Goal: Transaction & Acquisition: Purchase product/service

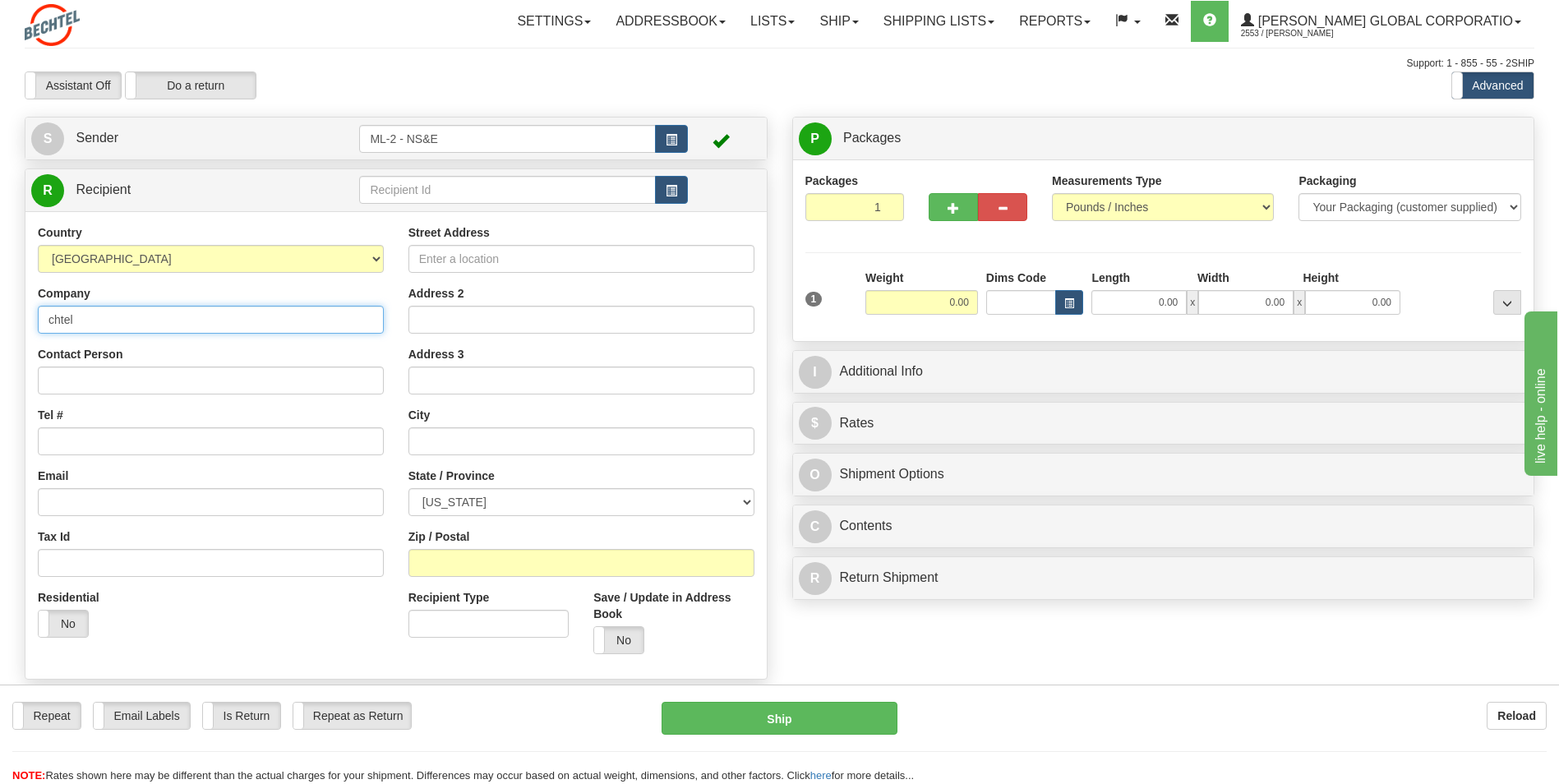
drag, startPoint x: 102, startPoint y: 320, endPoint x: 42, endPoint y: 319, distance: 60.0
click at [42, 319] on input "chtel" at bounding box center [211, 319] width 346 height 28
type input "[PERSON_NAME] National"
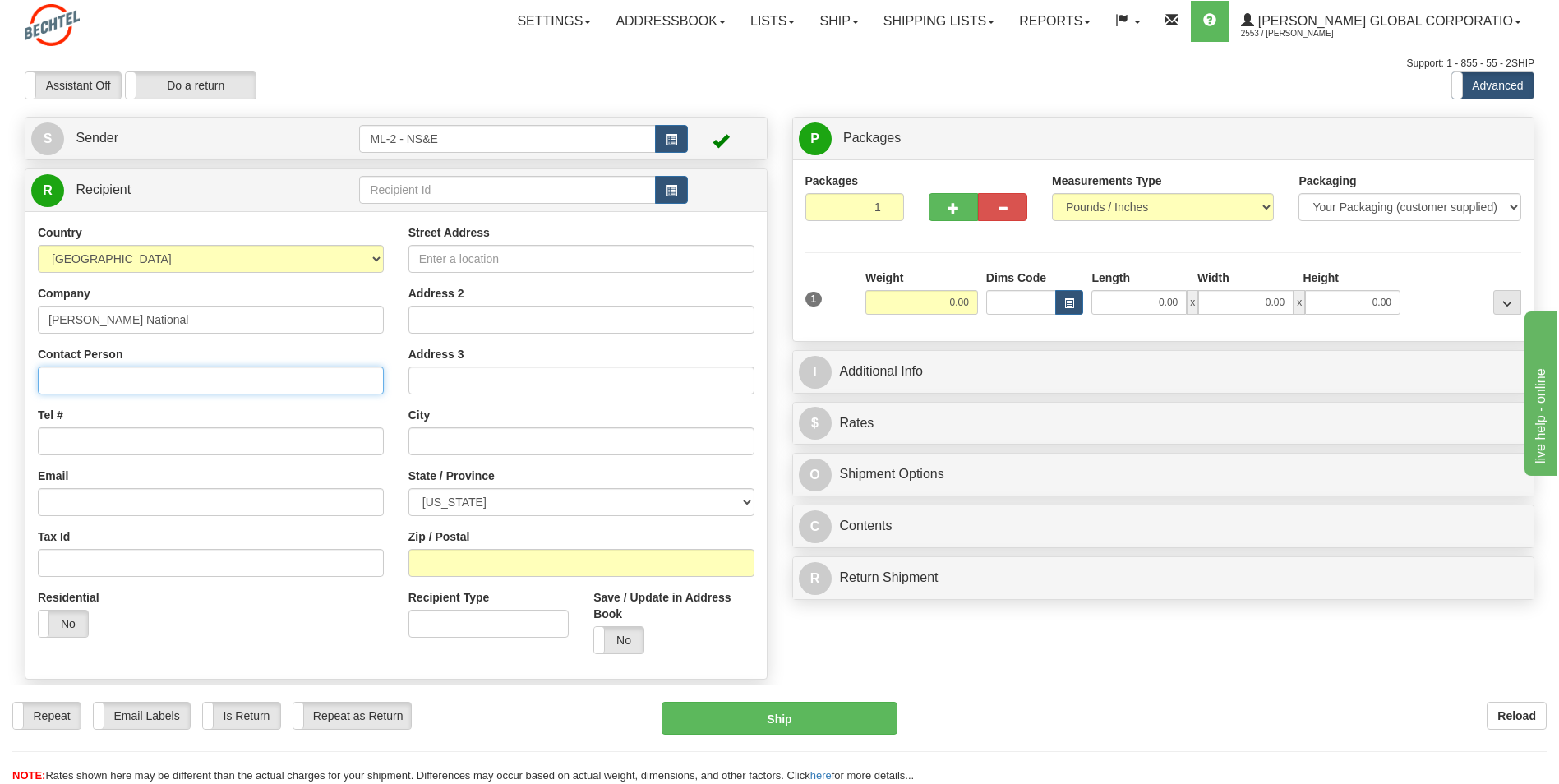
click at [81, 373] on input "Contact Person" at bounding box center [211, 380] width 346 height 28
type input "[PERSON_NAME]"
click at [113, 431] on input "Tel #" at bounding box center [211, 442] width 346 height 28
click at [438, 258] on input "Street Address" at bounding box center [581, 259] width 346 height 28
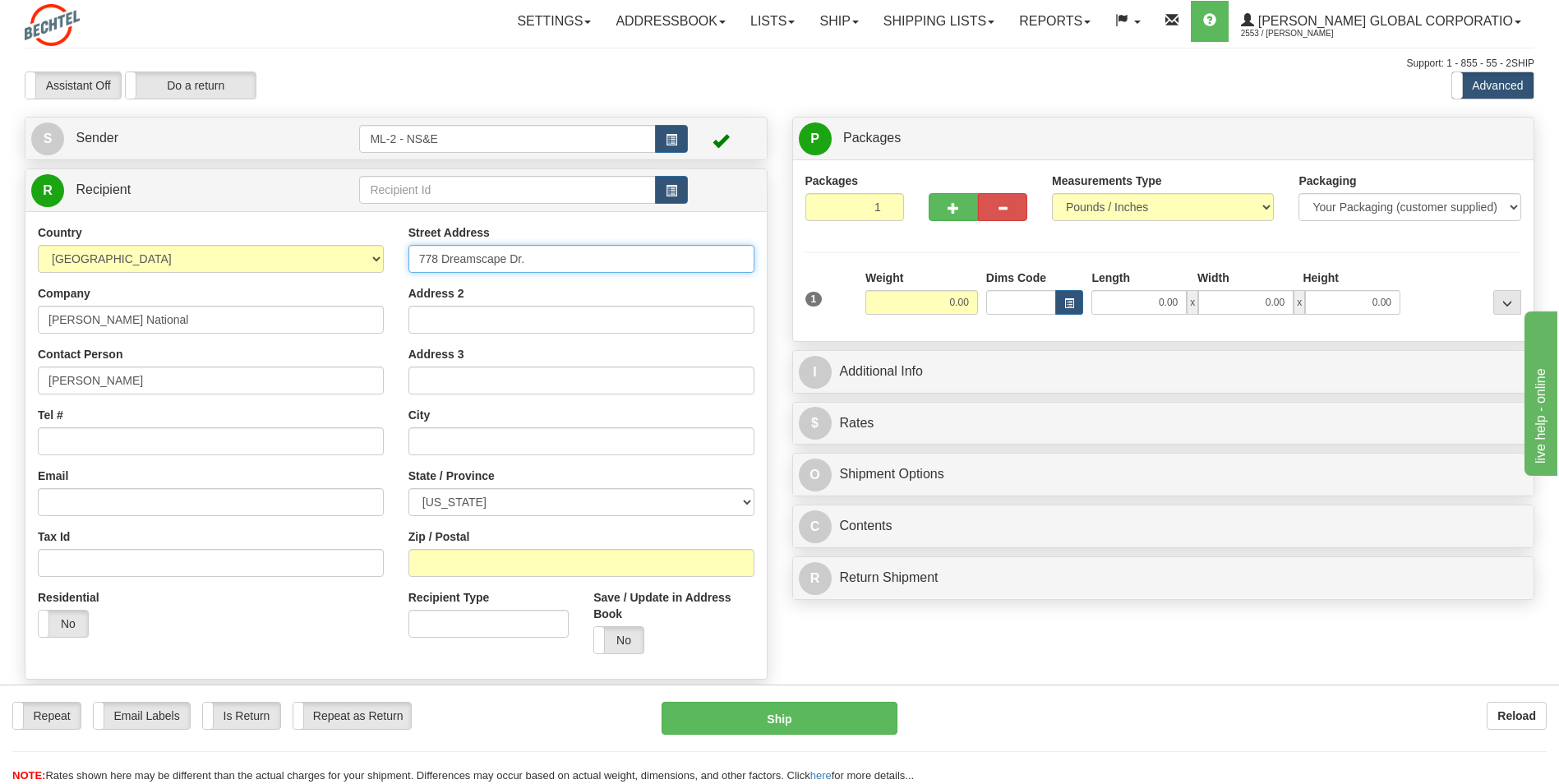
type input "778 Dreamscape Dr."
click at [443, 443] on input "text" at bounding box center [581, 442] width 346 height 28
type input "Bluffton"
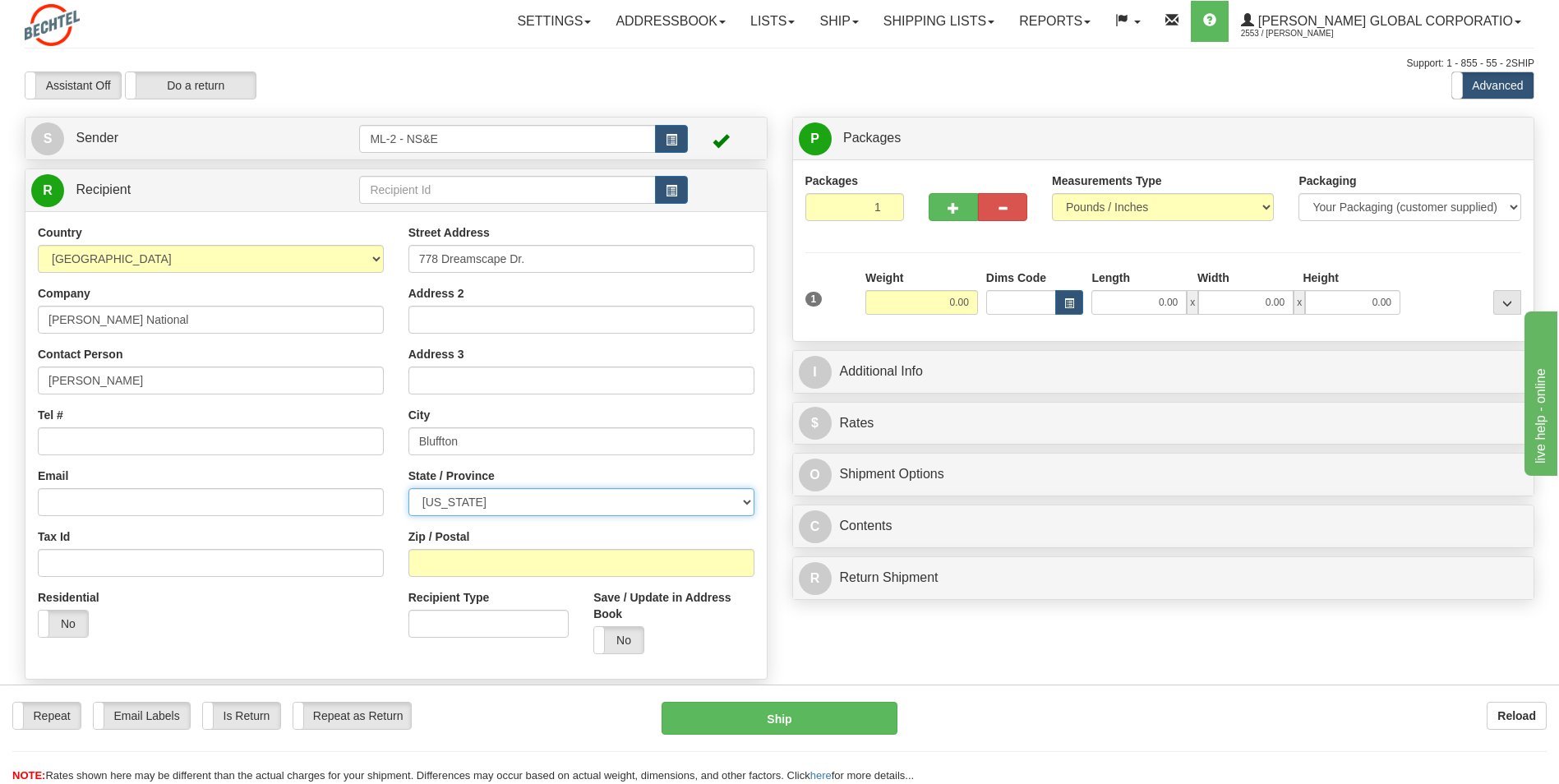
click at [746, 509] on select "[US_STATE] [US_STATE] [US_STATE] [US_STATE] Armed Forces America Armed Forces E…" at bounding box center [581, 502] width 346 height 28
select select "SC"
click at [408, 488] on select "[US_STATE] [US_STATE] [US_STATE] [US_STATE] Armed Forces America Armed Forces E…" at bounding box center [581, 502] width 346 height 28
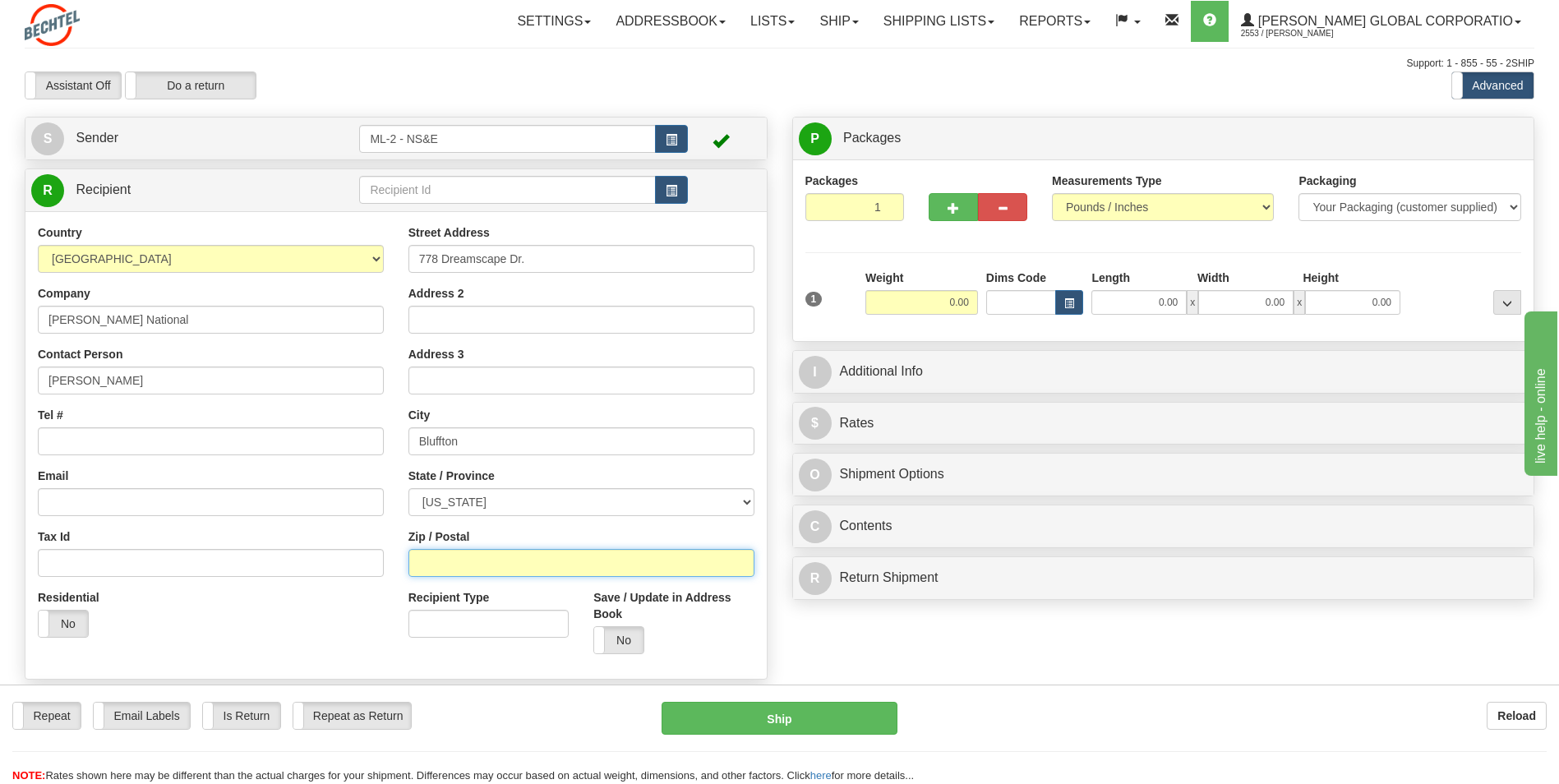
click at [494, 564] on input "Zip / Postal" at bounding box center [581, 563] width 346 height 28
type input "29909"
click at [966, 299] on input "0.00" at bounding box center [921, 303] width 112 height 25
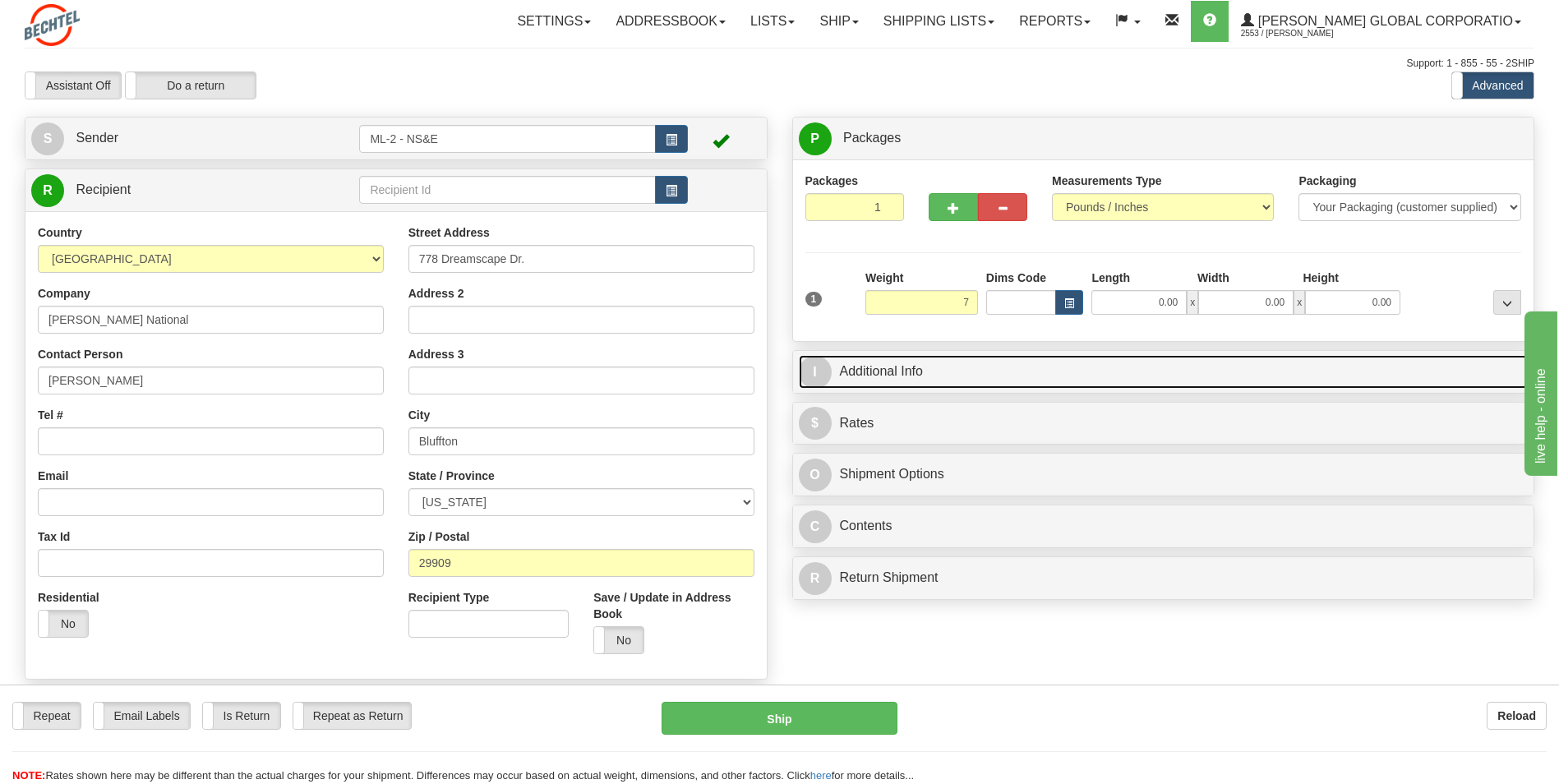
type input "7.00"
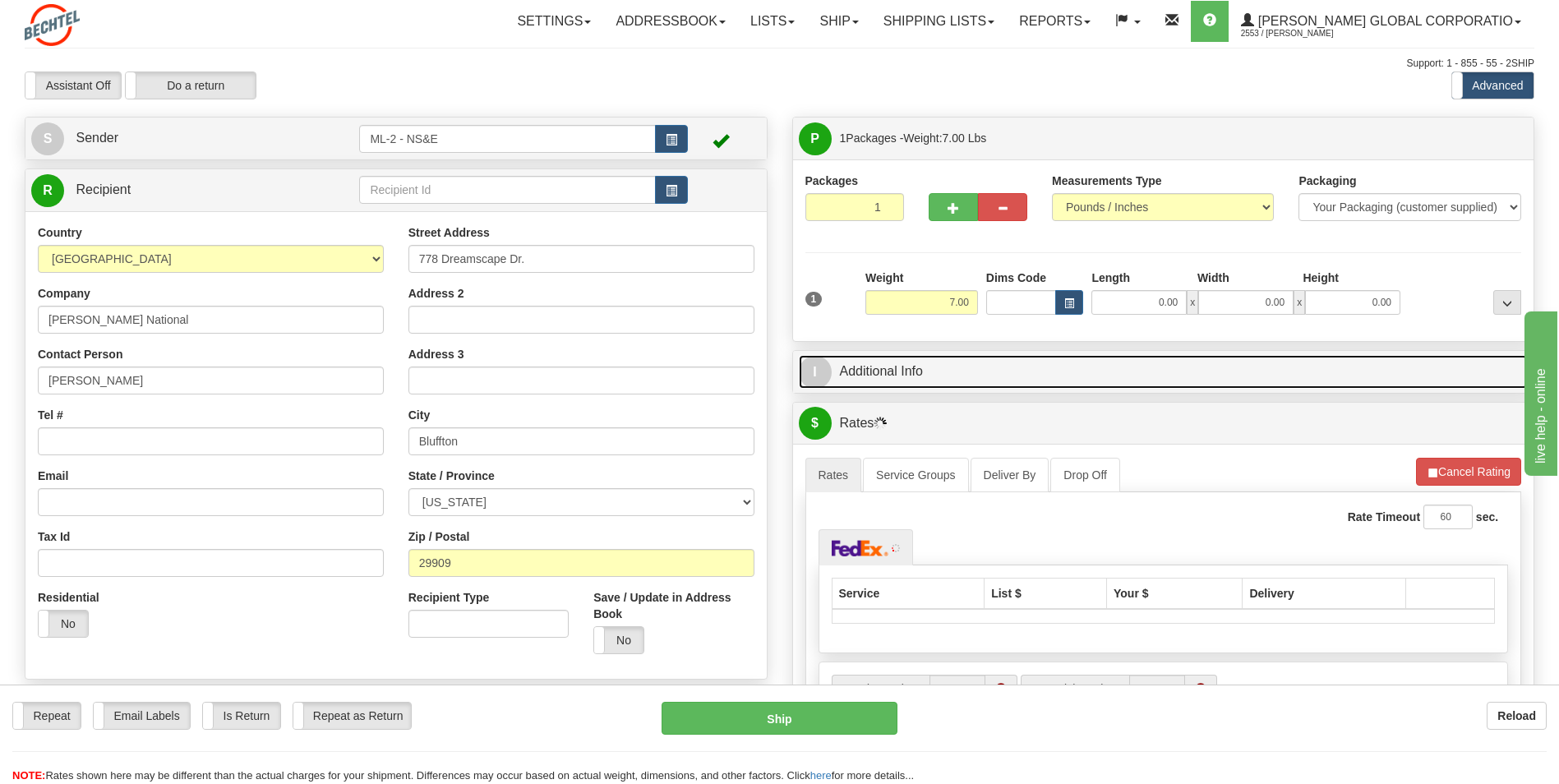
click at [901, 376] on link "I Additional Info" at bounding box center [1163, 372] width 729 height 34
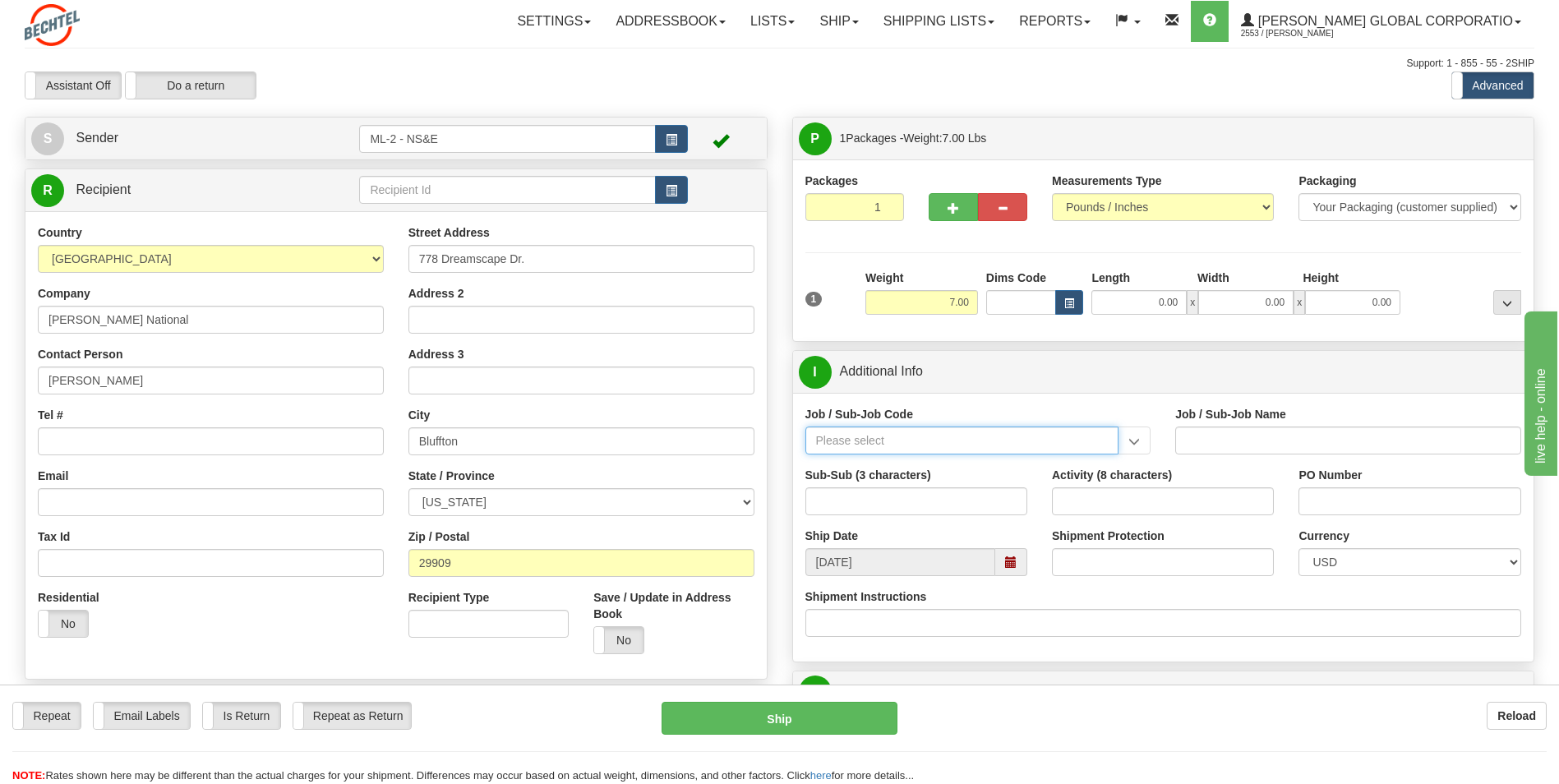
click at [879, 440] on input "Job / Sub-Job Code" at bounding box center [962, 441] width 314 height 28
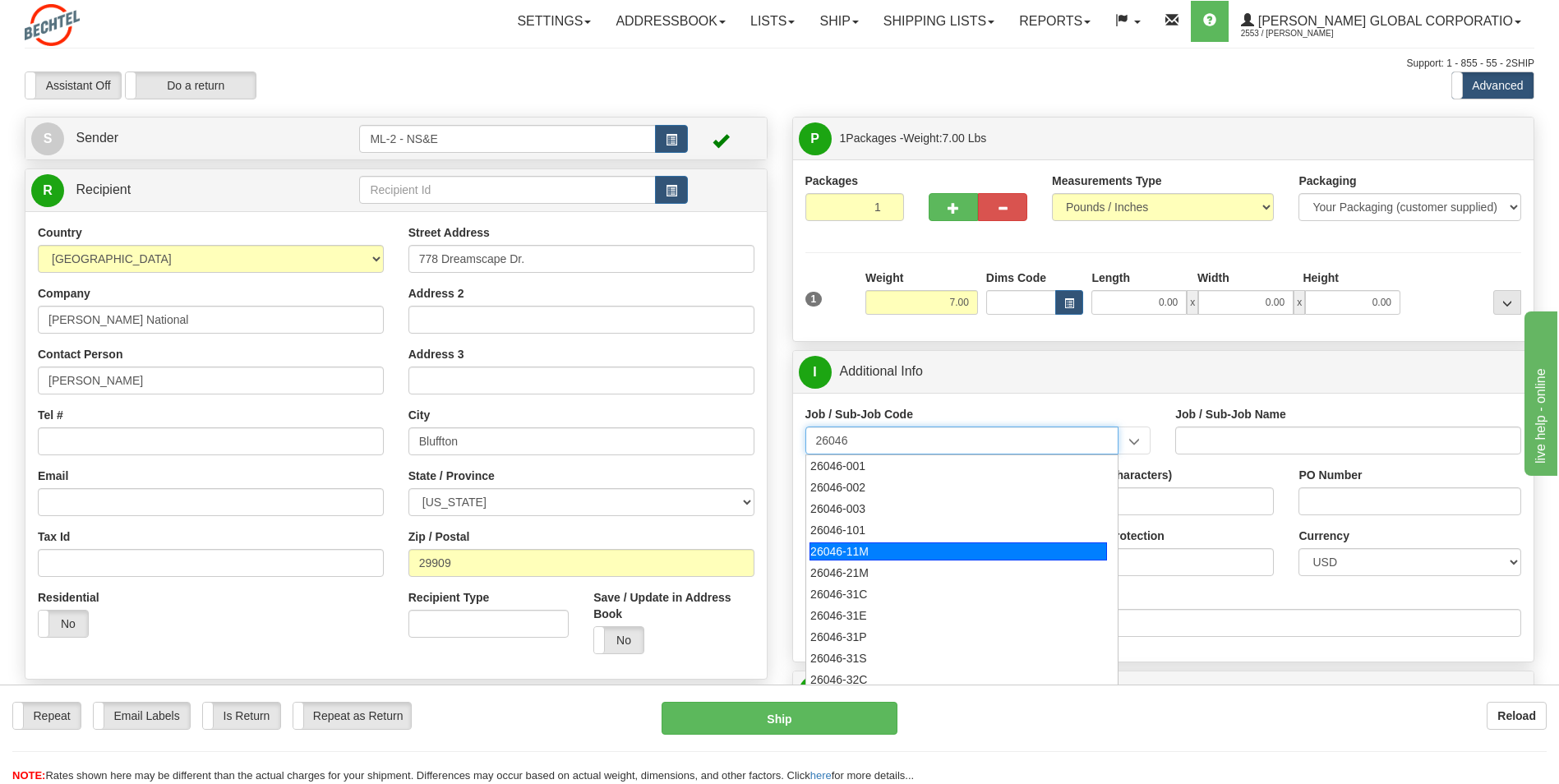
click at [873, 550] on div "26046-11M" at bounding box center [958, 551] width 297 height 18
type input "26046-11M"
type input "MOBILE LAUNCHER 2 - PROJECT MANAGEMENT"
type input "26046-11M"
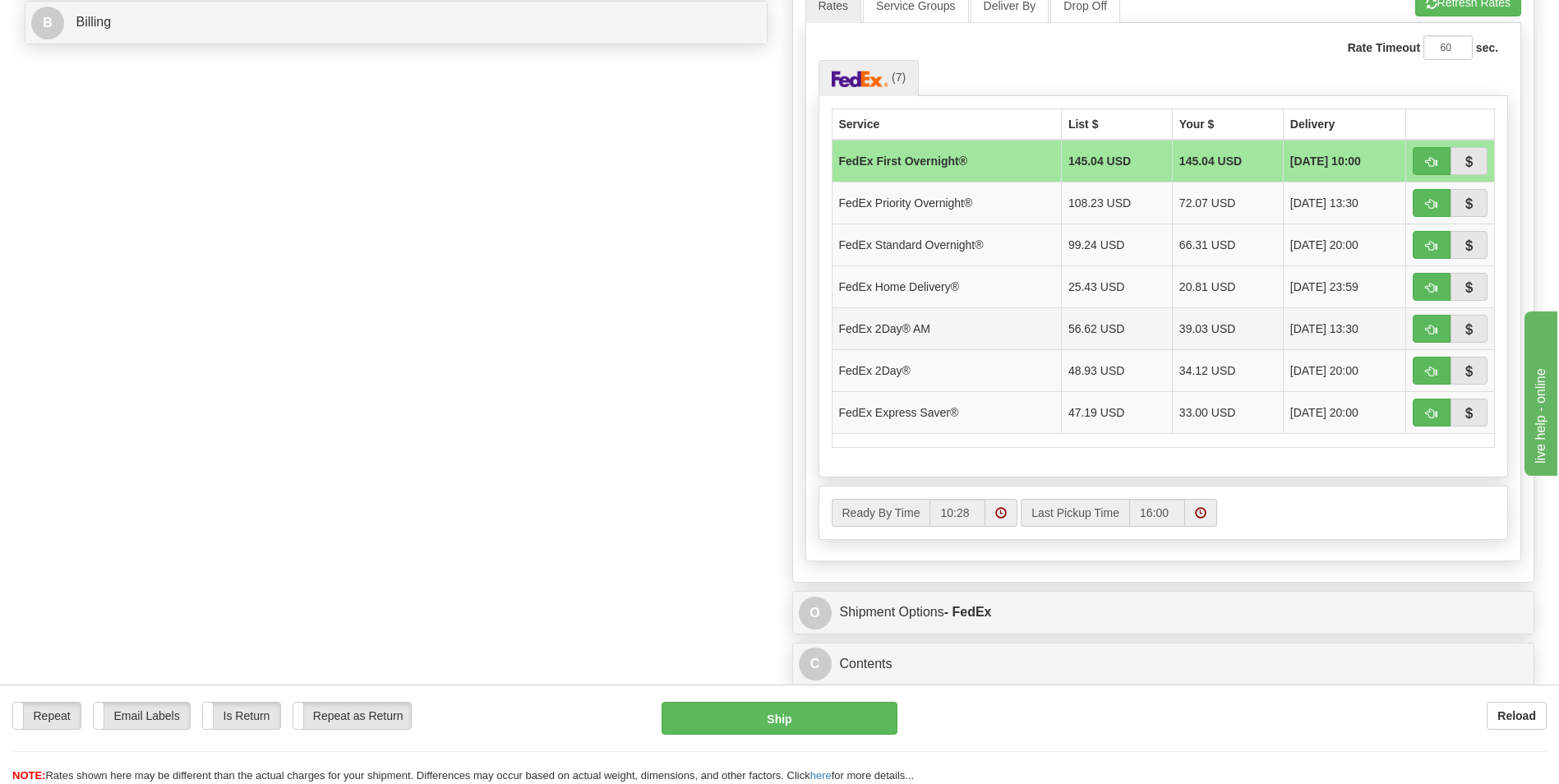
scroll to position [739, 0]
click at [1423, 318] on button "button" at bounding box center [1432, 327] width 38 height 28
type input "49"
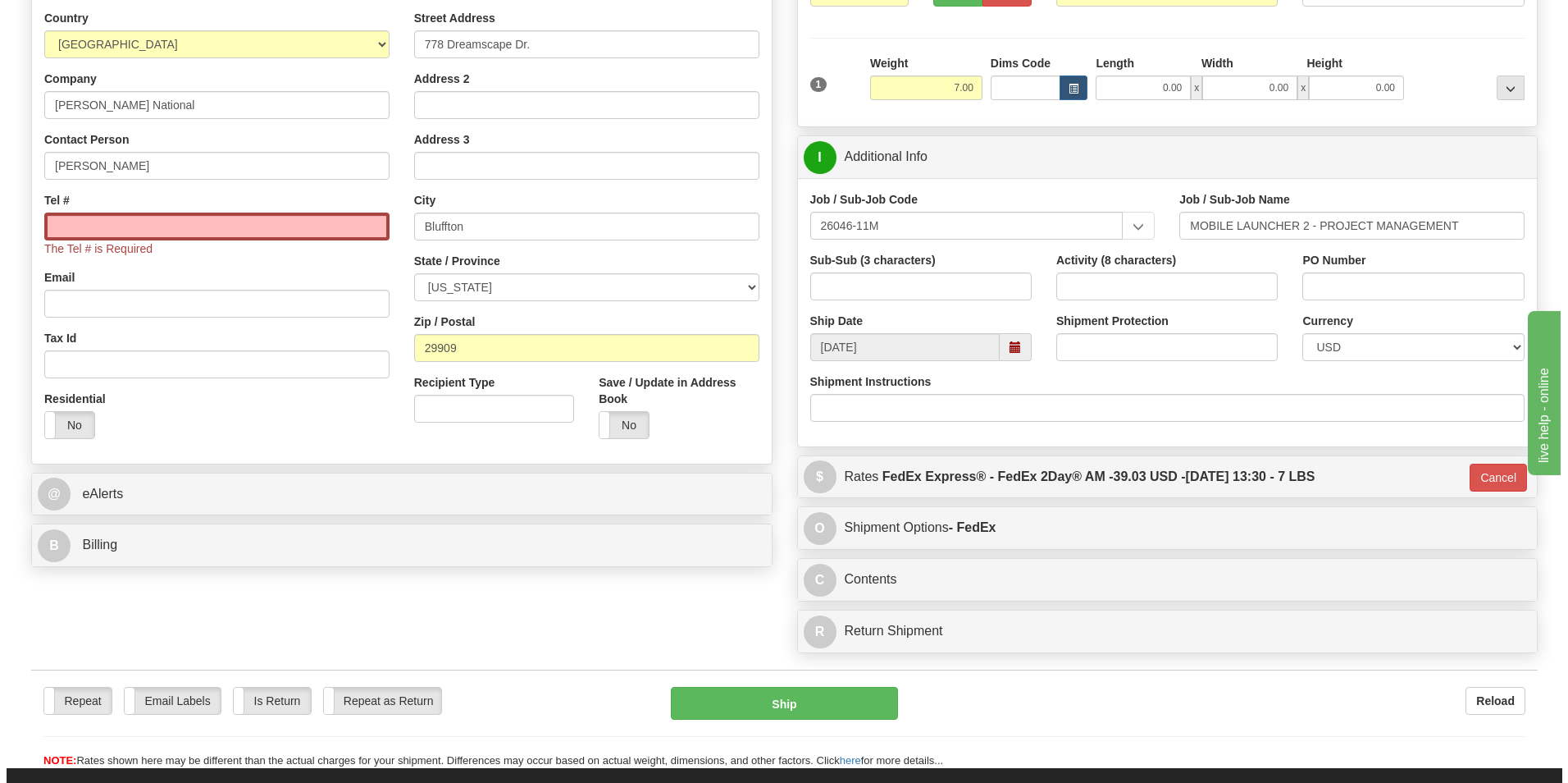
scroll to position [211, 0]
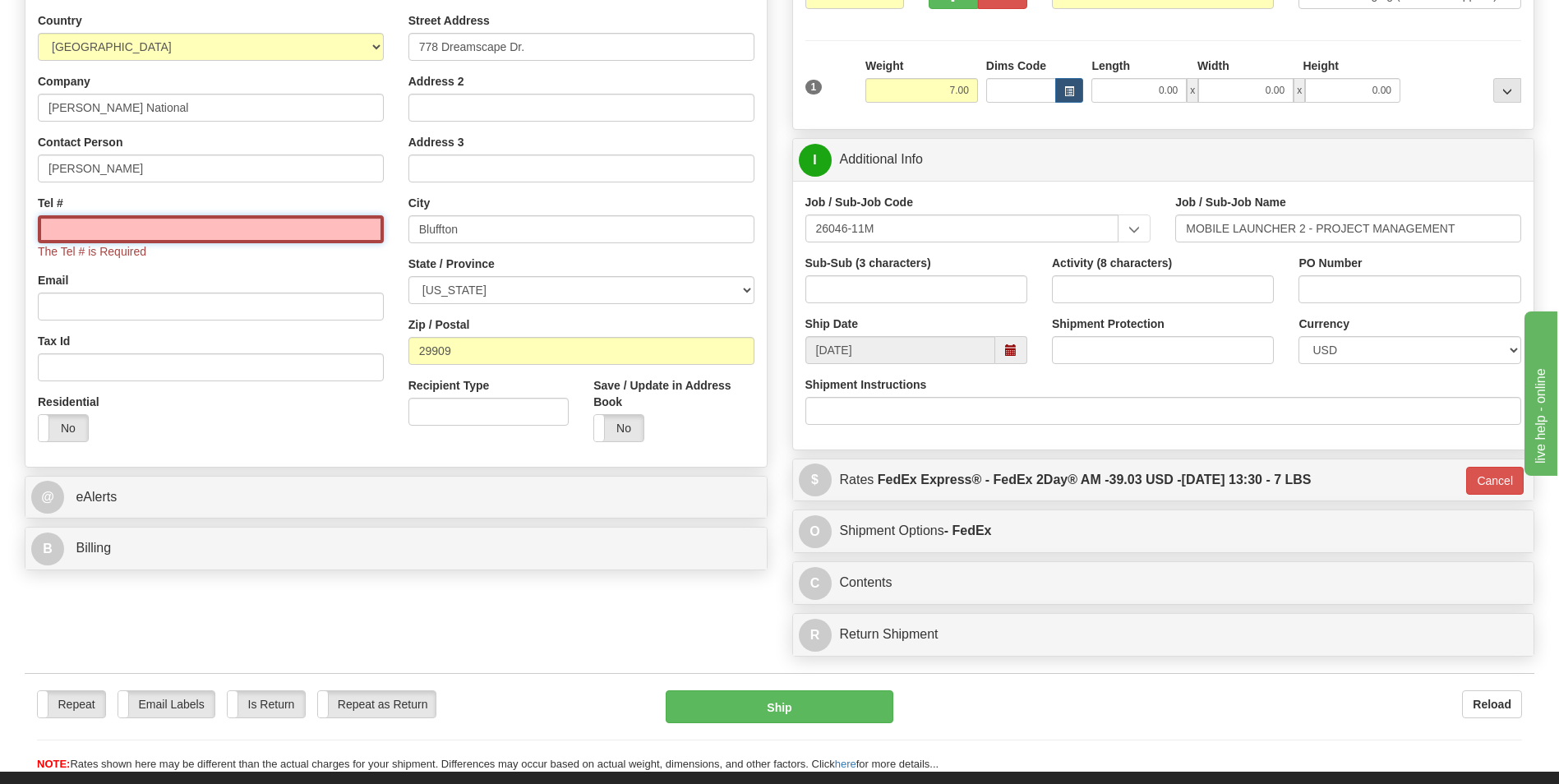
click at [189, 226] on input "Tel #" at bounding box center [211, 229] width 346 height 28
click at [86, 234] on input "Tel #" at bounding box center [211, 229] width 346 height 28
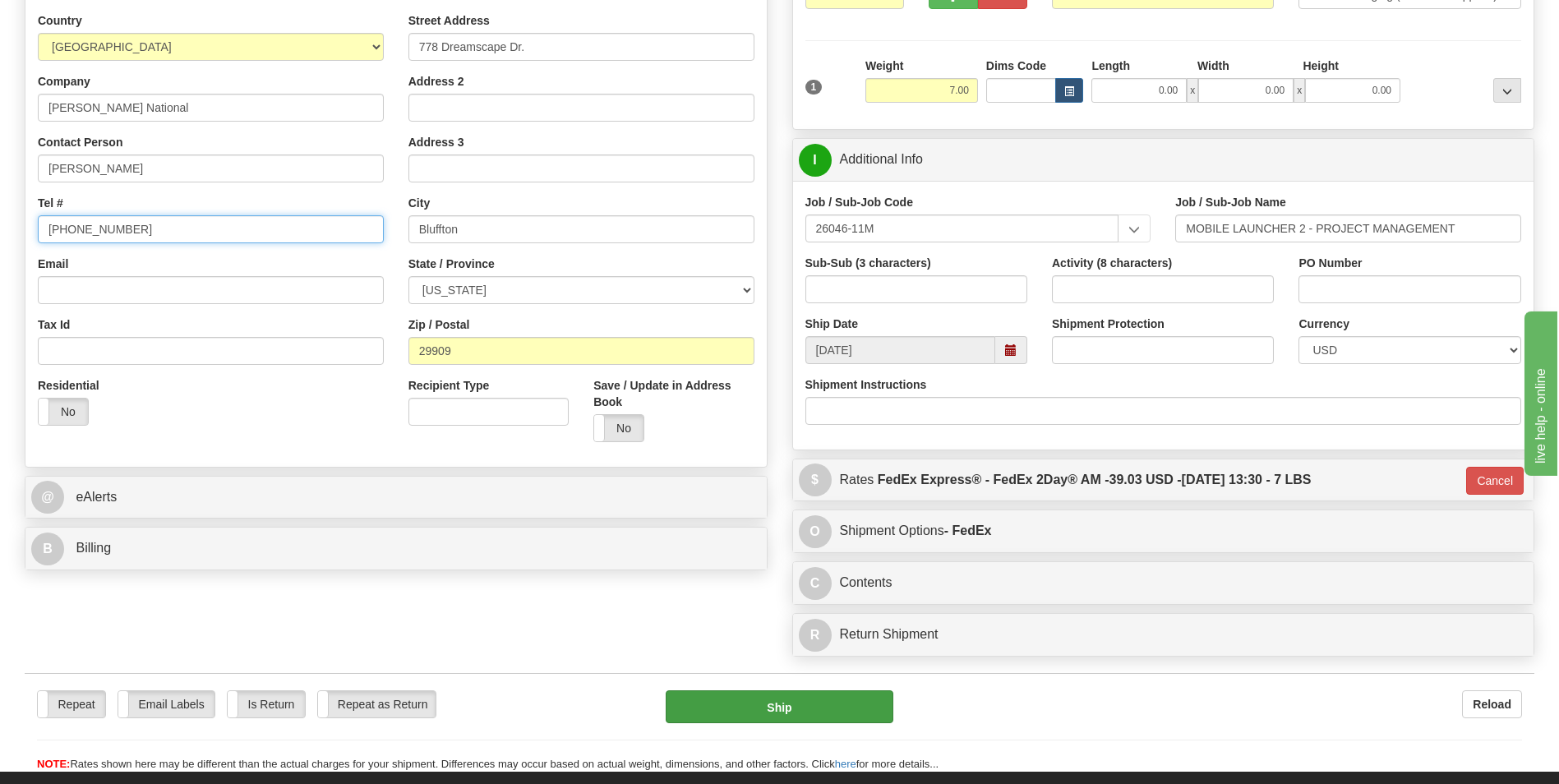
type input "[PHONE_NUMBER]"
click at [778, 707] on button "Ship" at bounding box center [779, 706] width 227 height 33
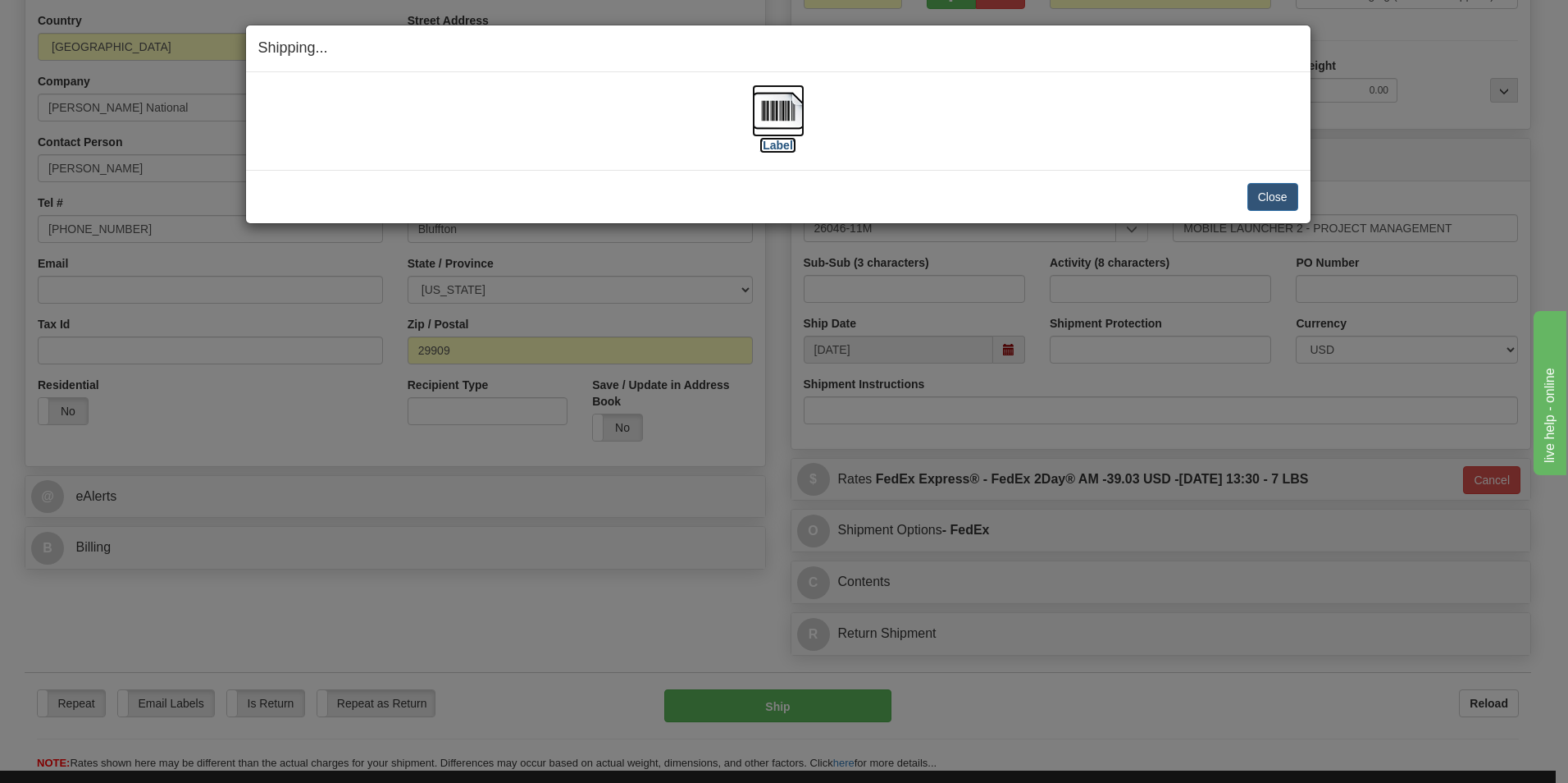
click at [775, 146] on label "[Label]" at bounding box center [778, 145] width 38 height 17
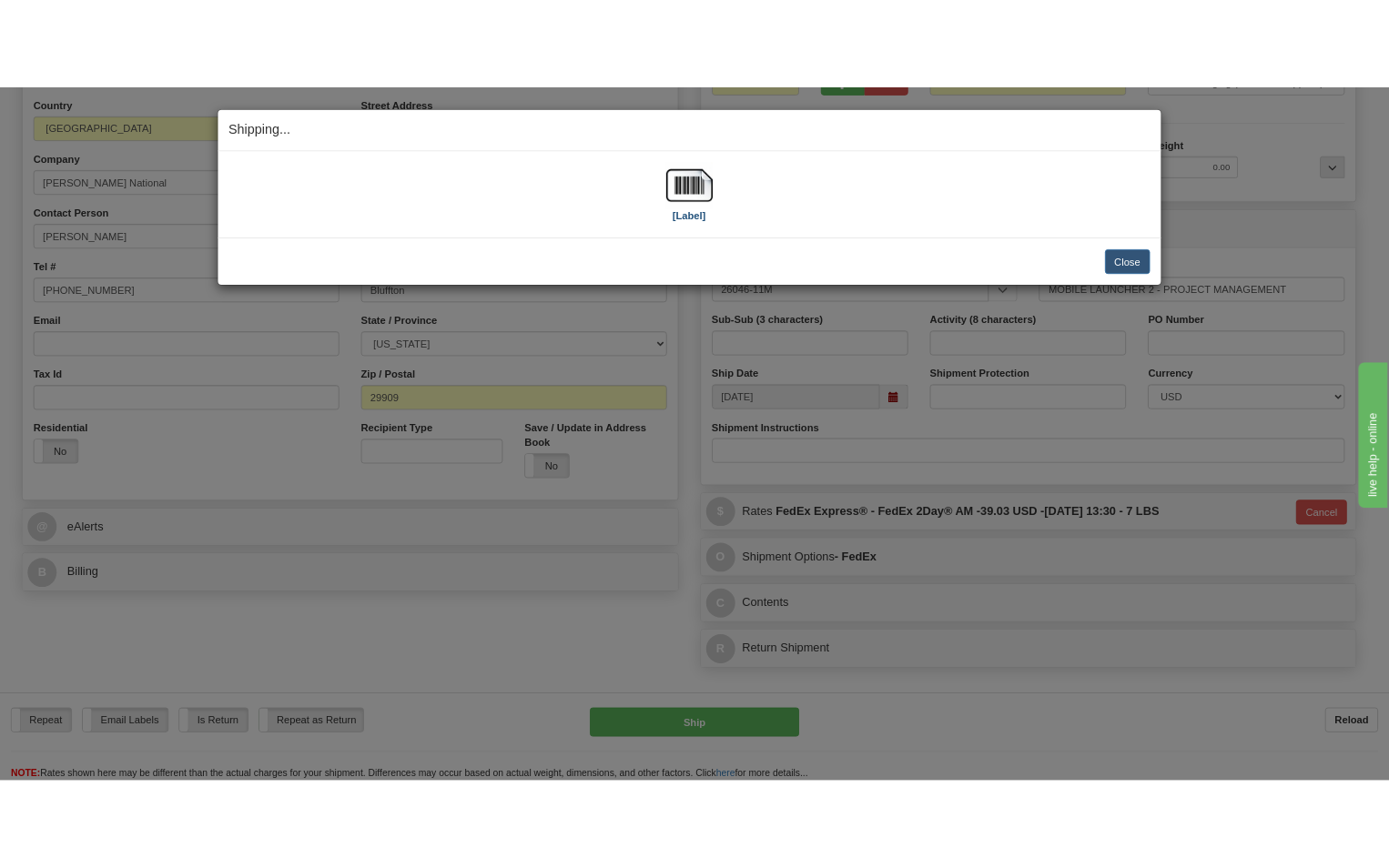
scroll to position [276, 0]
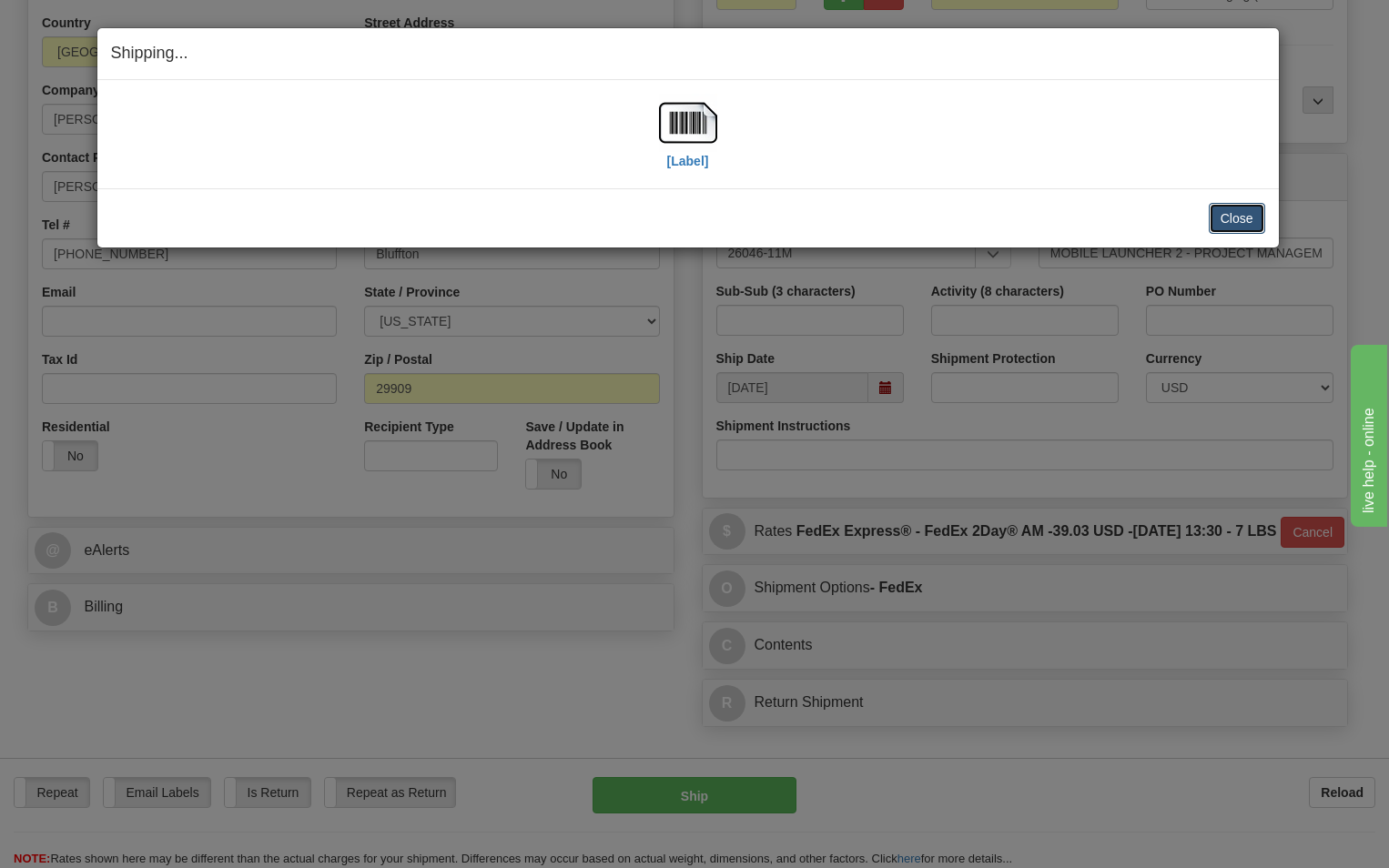
click at [1240, 220] on button "Close" at bounding box center [1237, 218] width 57 height 31
